Goal: Check status: Check status

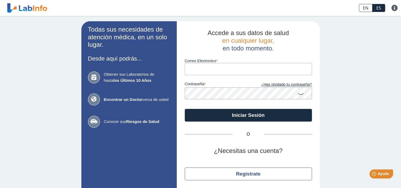
click at [209, 70] on input "Correo Electronico" at bounding box center [248, 69] width 127 height 12
type input "[PERSON_NAME][EMAIL_ADDRESS][PERSON_NAME][PERSON_NAME][DOMAIN_NAME]"
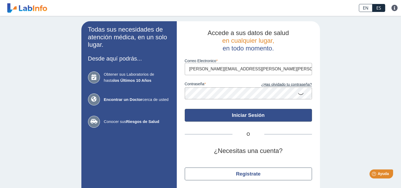
click at [293, 112] on button "Iniciar Sesión" at bounding box center [248, 115] width 127 height 13
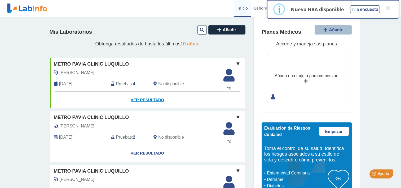
click at [138, 98] on link "Ver Resultado" at bounding box center [147, 99] width 195 height 17
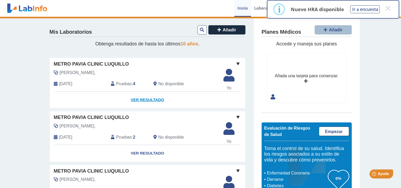
click at [144, 99] on link "Ver Resultado" at bounding box center [147, 99] width 195 height 17
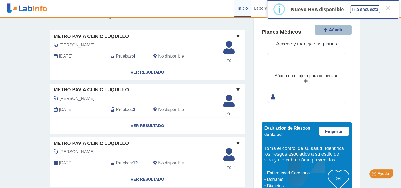
scroll to position [27, 0]
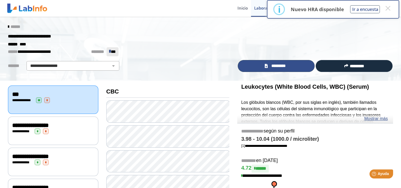
click at [289, 68] on link "*********" at bounding box center [276, 66] width 77 height 12
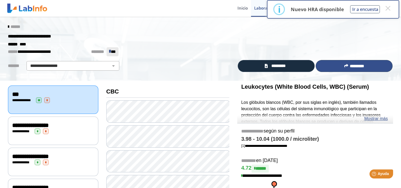
click at [336, 66] on button "*********" at bounding box center [354, 66] width 77 height 12
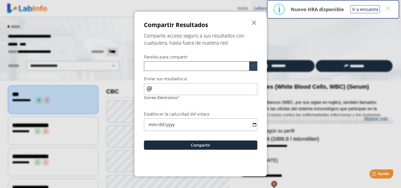
click at [252, 67] on span at bounding box center [253, 66] width 8 height 9
click at [170, 77] on div "CBC" at bounding box center [200, 75] width 113 height 9
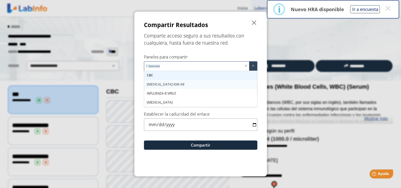
click at [168, 84] on span "[MEDICAL_DATA] IGM AB" at bounding box center [166, 84] width 38 height 5
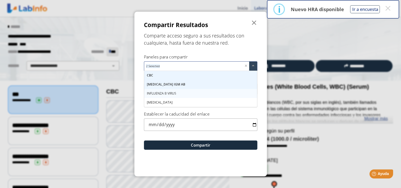
click at [167, 92] on span "INFLUENZA B VIRUS" at bounding box center [161, 93] width 29 height 5
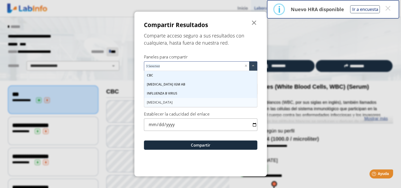
drag, startPoint x: 167, startPoint y: 103, endPoint x: 171, endPoint y: 100, distance: 4.6
click at [168, 103] on span "[MEDICAL_DATA]" at bounding box center [160, 102] width 26 height 5
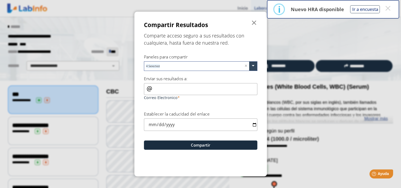
click at [221, 114] on div "Establecer la caducidad del enlace" at bounding box center [201, 121] width 114 height 20
click at [254, 24] on span "" at bounding box center [254, 23] width 6 height 6
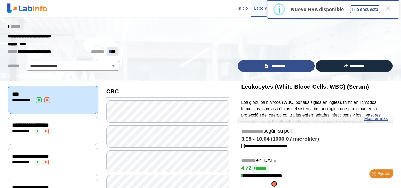
click at [293, 65] on link "*********" at bounding box center [276, 66] width 77 height 12
